Goal: Understand process/instructions

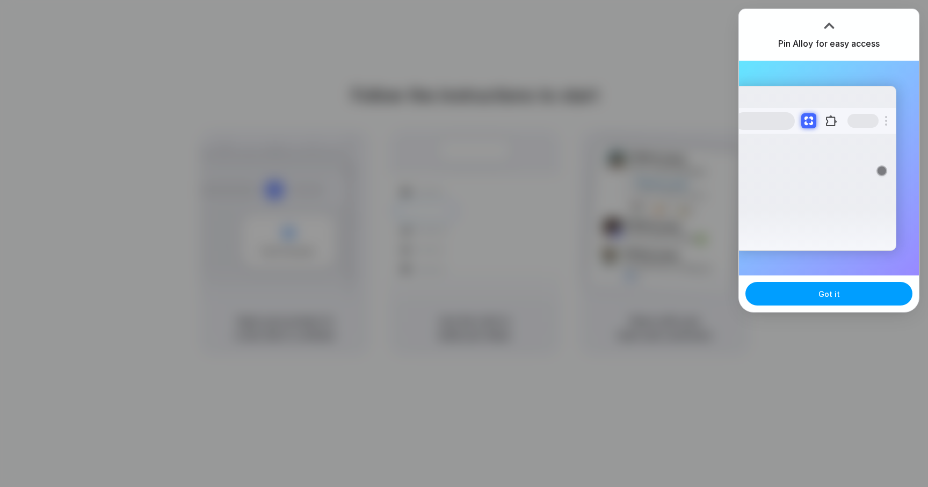
click at [801, 296] on button "Got it" at bounding box center [828, 294] width 167 height 24
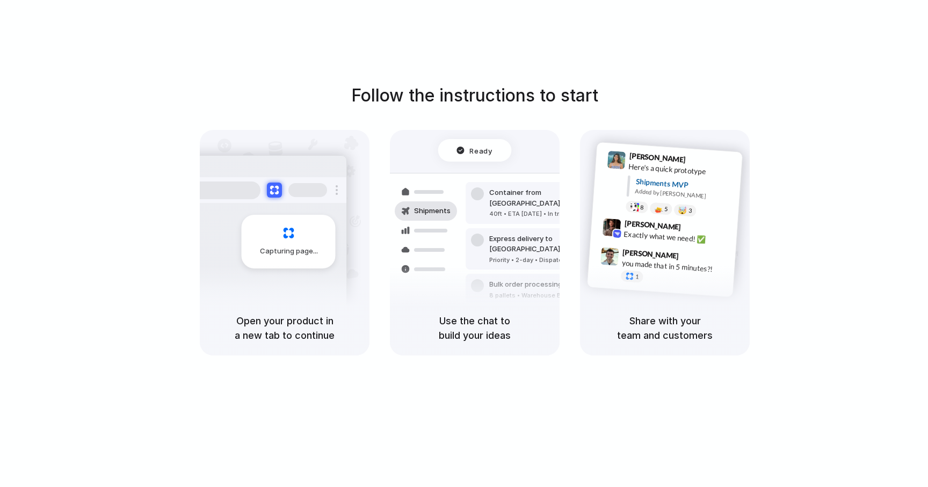
click at [778, 182] on div "Follow the instructions to start Capturing page Open your product in a new tab …" at bounding box center [475, 219] width 928 height 273
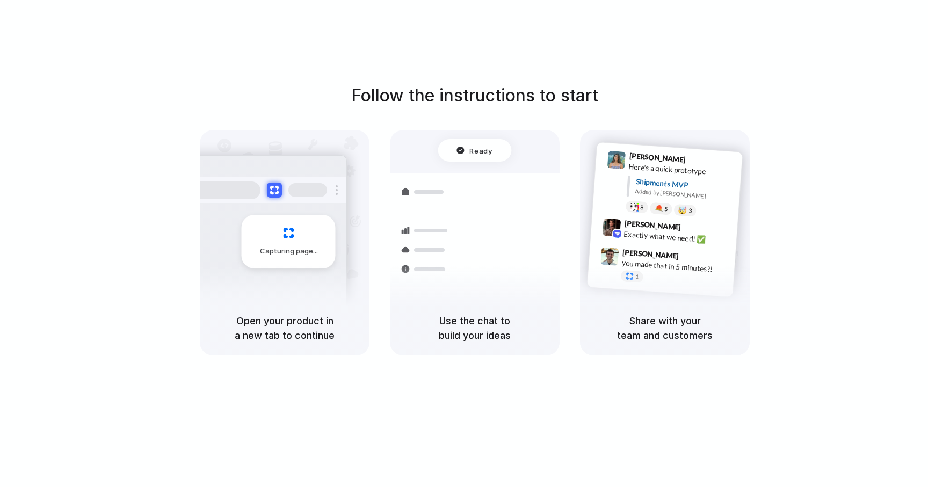
click at [468, 179] on div "Container from [GEOGRAPHIC_DATA] 40ft • ETA [DATE] • In transit Express deliver…" at bounding box center [514, 248] width 114 height 150
